Goal: Information Seeking & Learning: Understand process/instructions

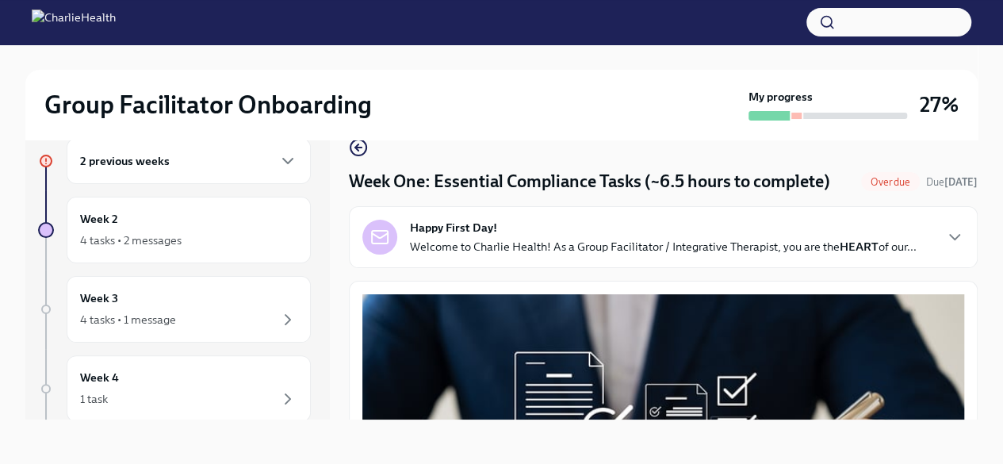
scroll to position [3473, 0]
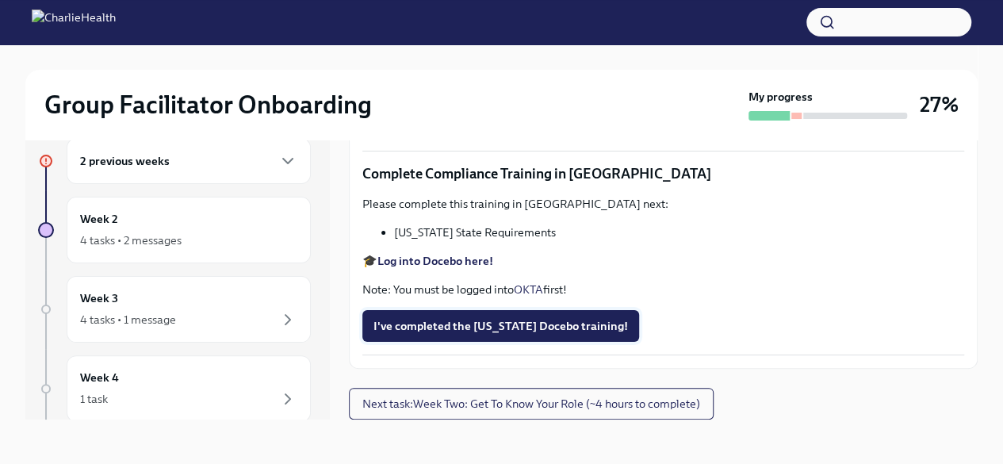
click at [459, 318] on button "I've completed the [US_STATE] Docebo training!" at bounding box center [500, 326] width 277 height 32
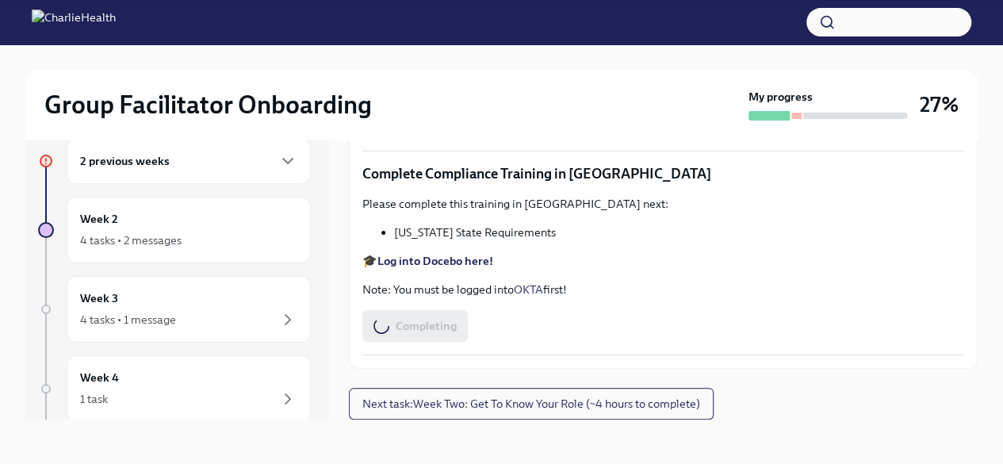
drag, startPoint x: 906, startPoint y: 366, endPoint x: 1015, endPoint y: 373, distance: 108.9
click at [1003, 373] on html "Group Facilitator Onboarding My progress 27% 2 previous weeks Week 2 4 tasks • …" at bounding box center [501, 218] width 1003 height 491
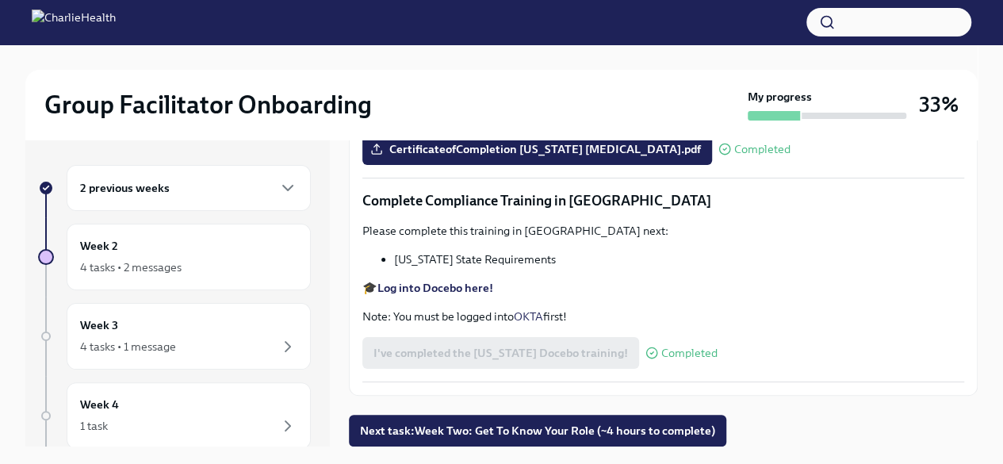
scroll to position [3450, 0]
click at [496, 430] on span "Next task : Week Two: Get To Know Your Role (~4 hours to complete)" at bounding box center [537, 431] width 355 height 16
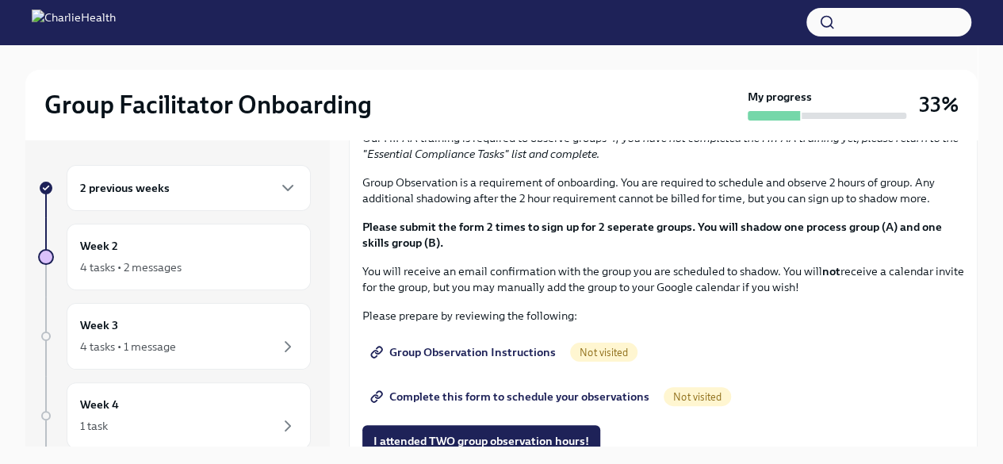
scroll to position [765, 0]
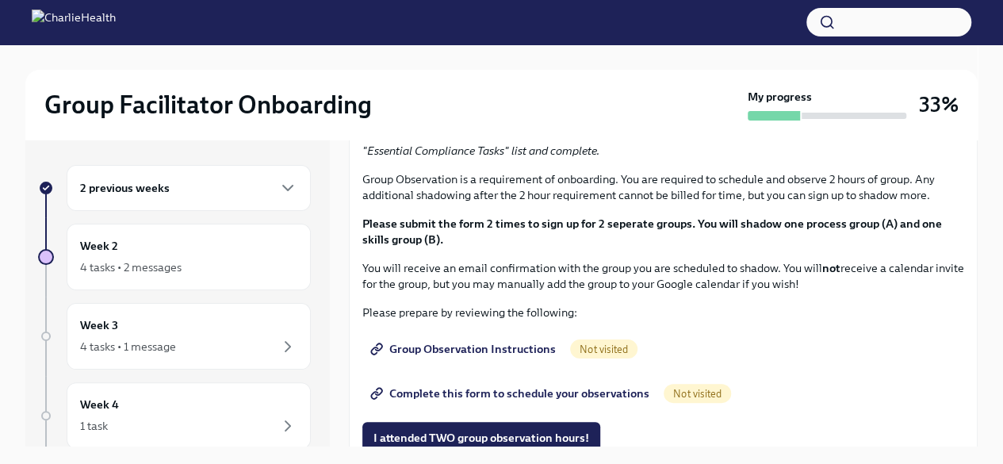
drag, startPoint x: 673, startPoint y: 282, endPoint x: 405, endPoint y: 283, distance: 268.1
copy p ": [URL][DOMAIN_NAME][PERSON_NAME]"
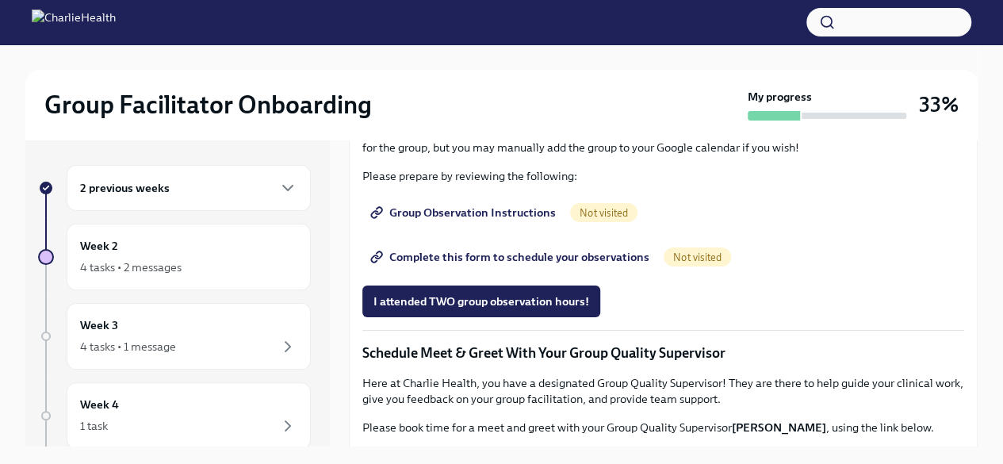
scroll to position [911, 0]
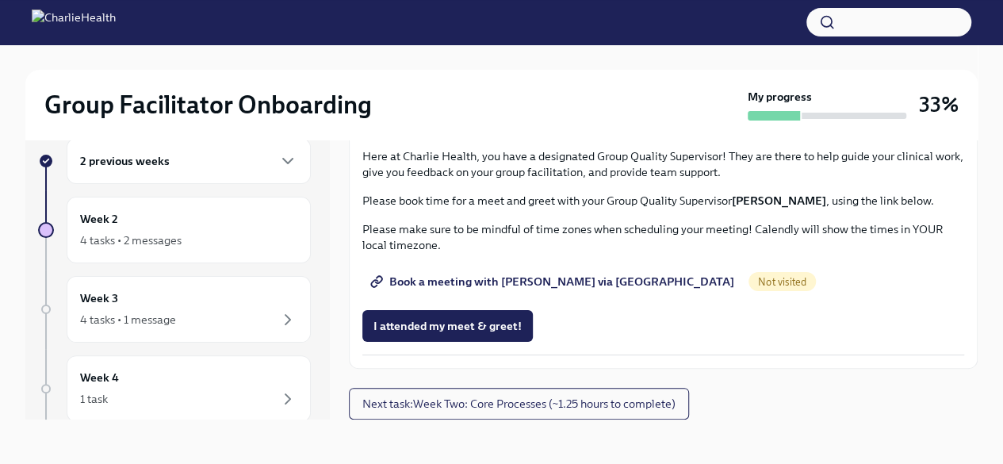
scroll to position [1320, 0]
click at [505, 290] on span "Book a meeting with [PERSON_NAME] via [GEOGRAPHIC_DATA]" at bounding box center [554, 282] width 361 height 16
click at [501, 290] on span "Book a meeting with [PERSON_NAME] via [GEOGRAPHIC_DATA]" at bounding box center [554, 282] width 361 height 16
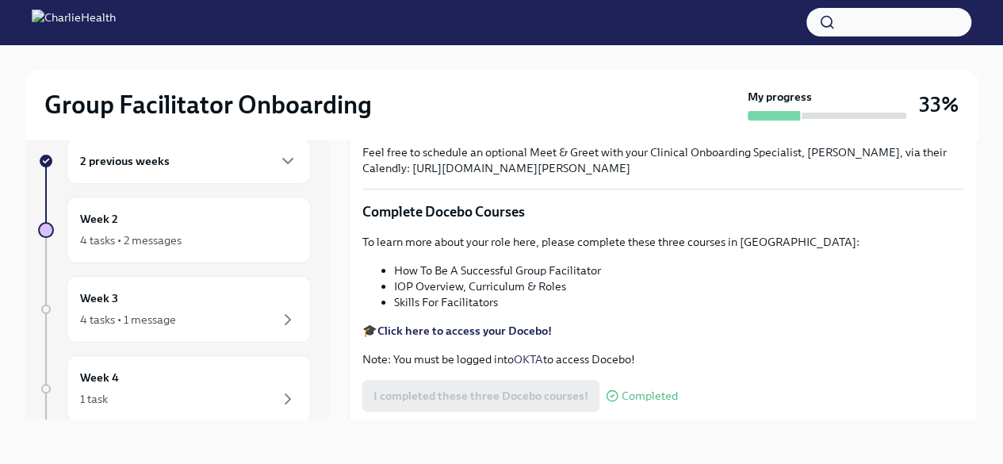
scroll to position [476, 0]
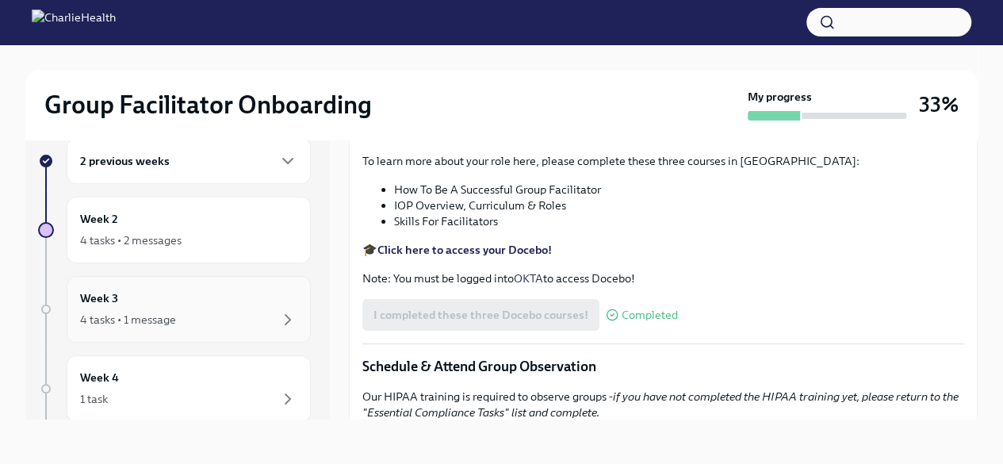
click at [149, 315] on div "4 tasks • 1 message" at bounding box center [128, 320] width 96 height 16
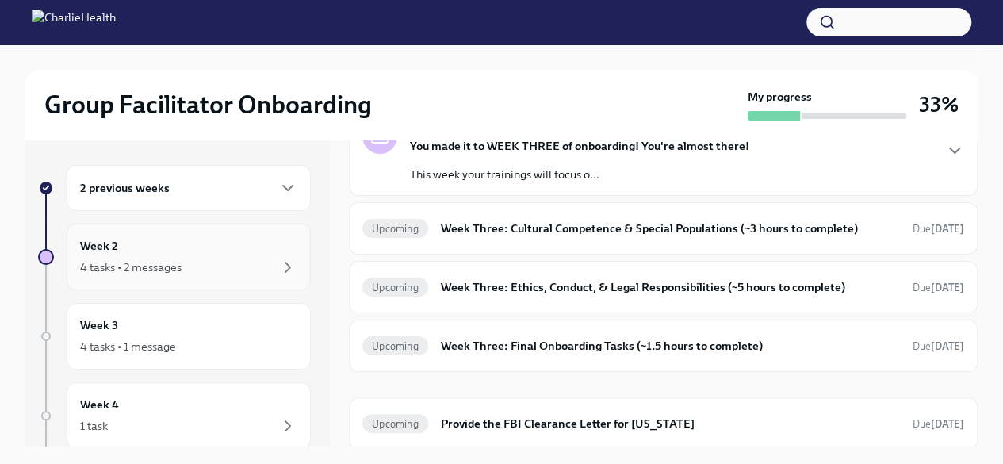
click at [145, 264] on div "4 tasks • 2 messages" at bounding box center [131, 267] width 102 height 16
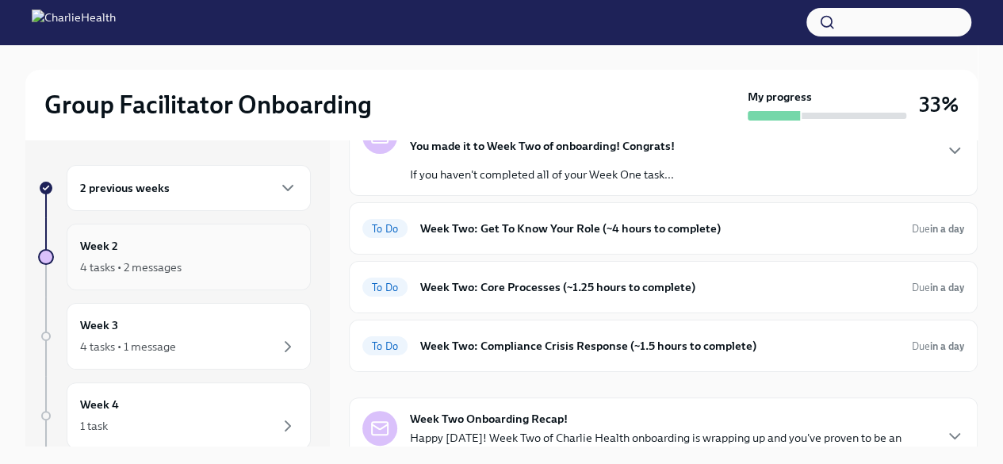
click at [98, 244] on h6 "Week 2" at bounding box center [99, 245] width 38 height 17
click at [99, 263] on div "4 tasks • 2 messages" at bounding box center [131, 267] width 102 height 16
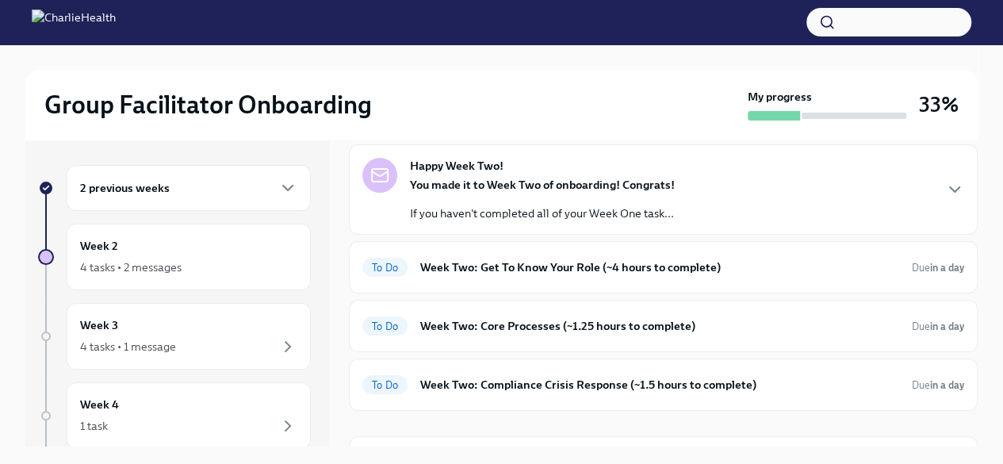
scroll to position [63, 0]
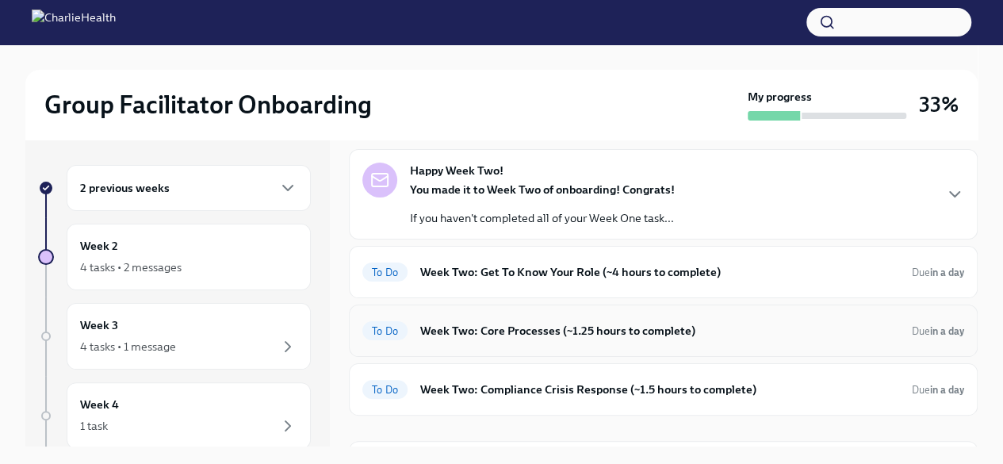
click at [395, 326] on span "To Do" at bounding box center [384, 331] width 45 height 12
